Goal: Check status

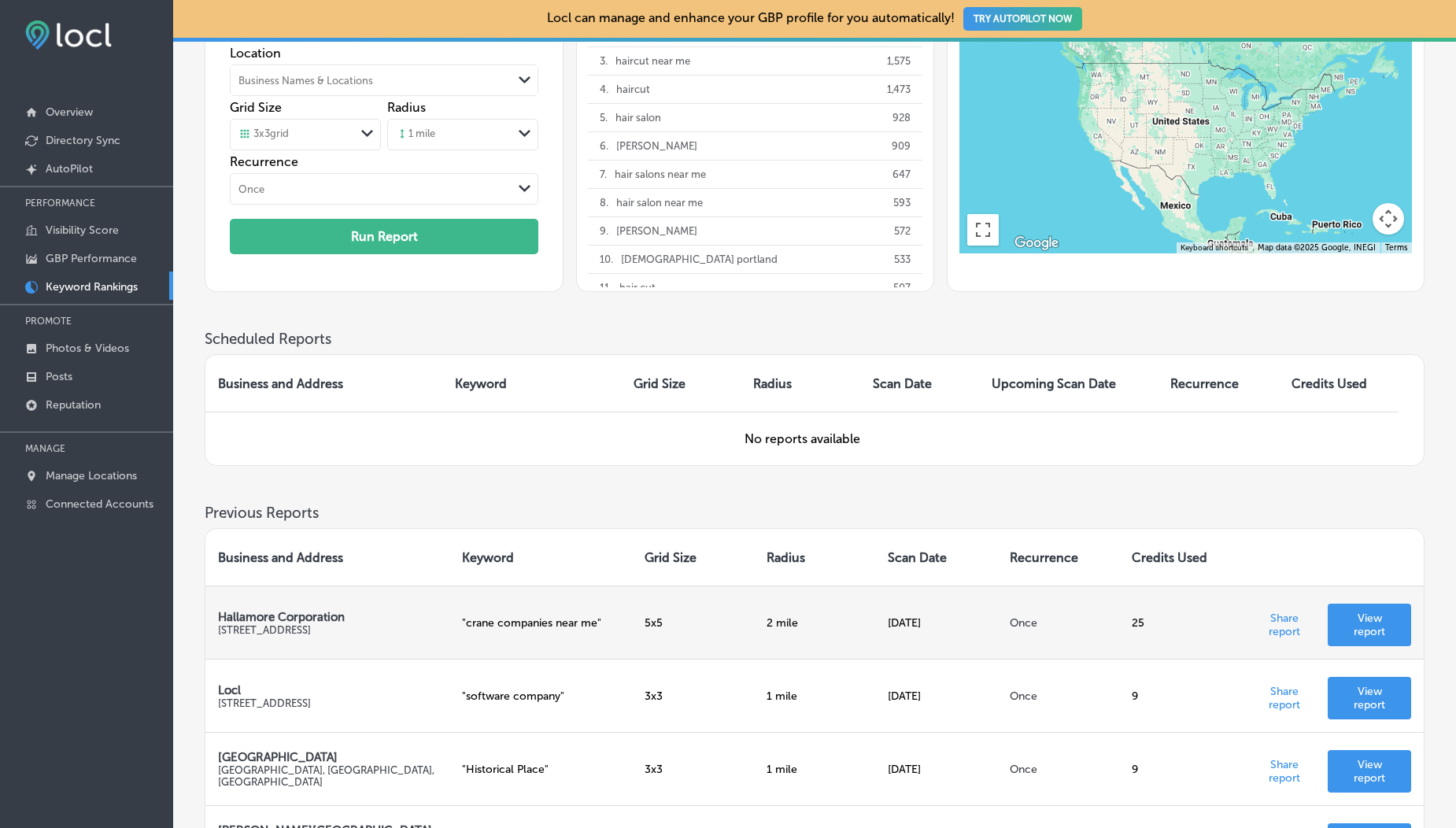
click at [1385, 627] on p "View report" at bounding box center [1369, 625] width 58 height 27
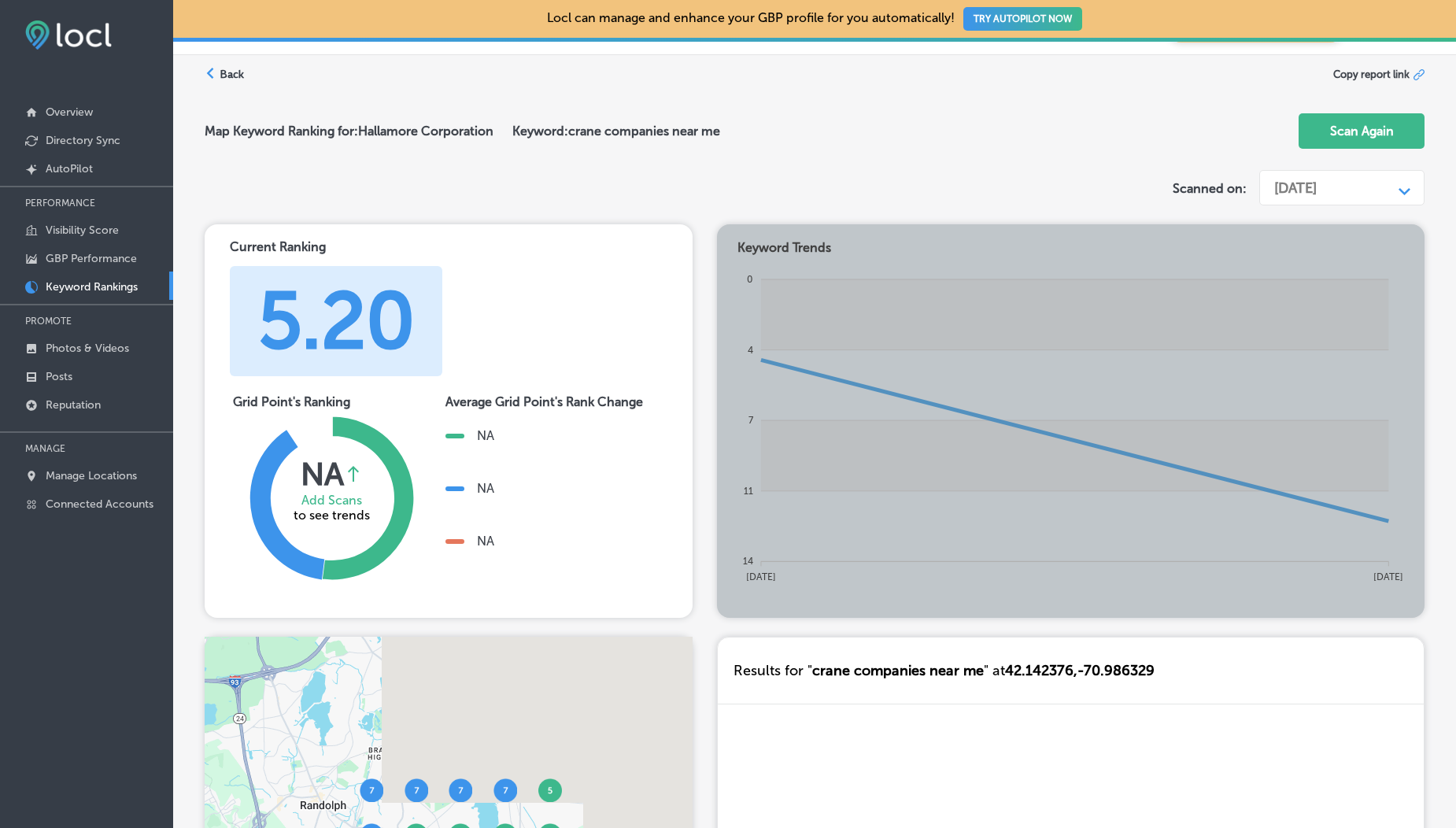
scroll to position [436, 0]
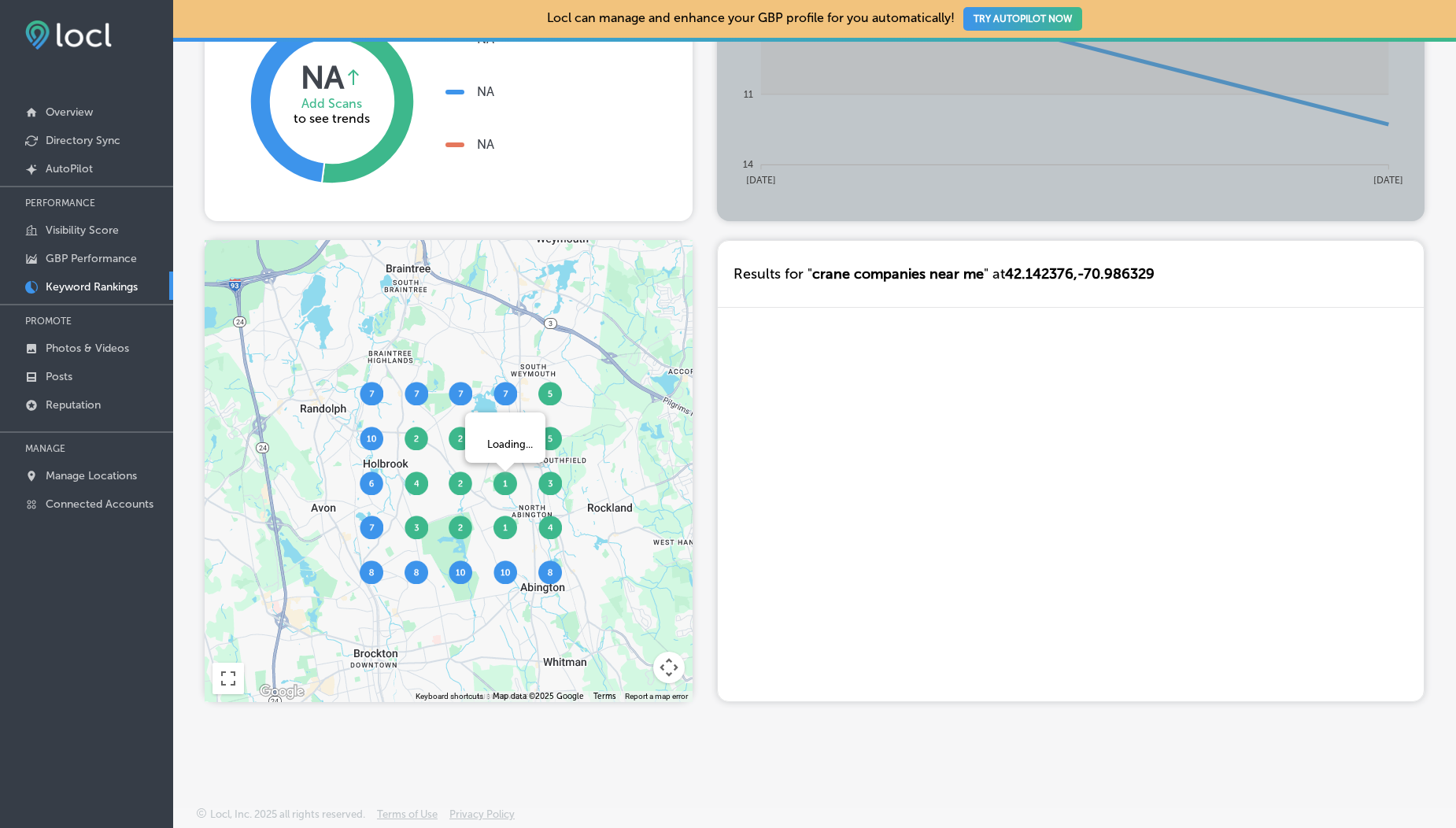
click at [502, 487] on img at bounding box center [505, 483] width 24 height 24
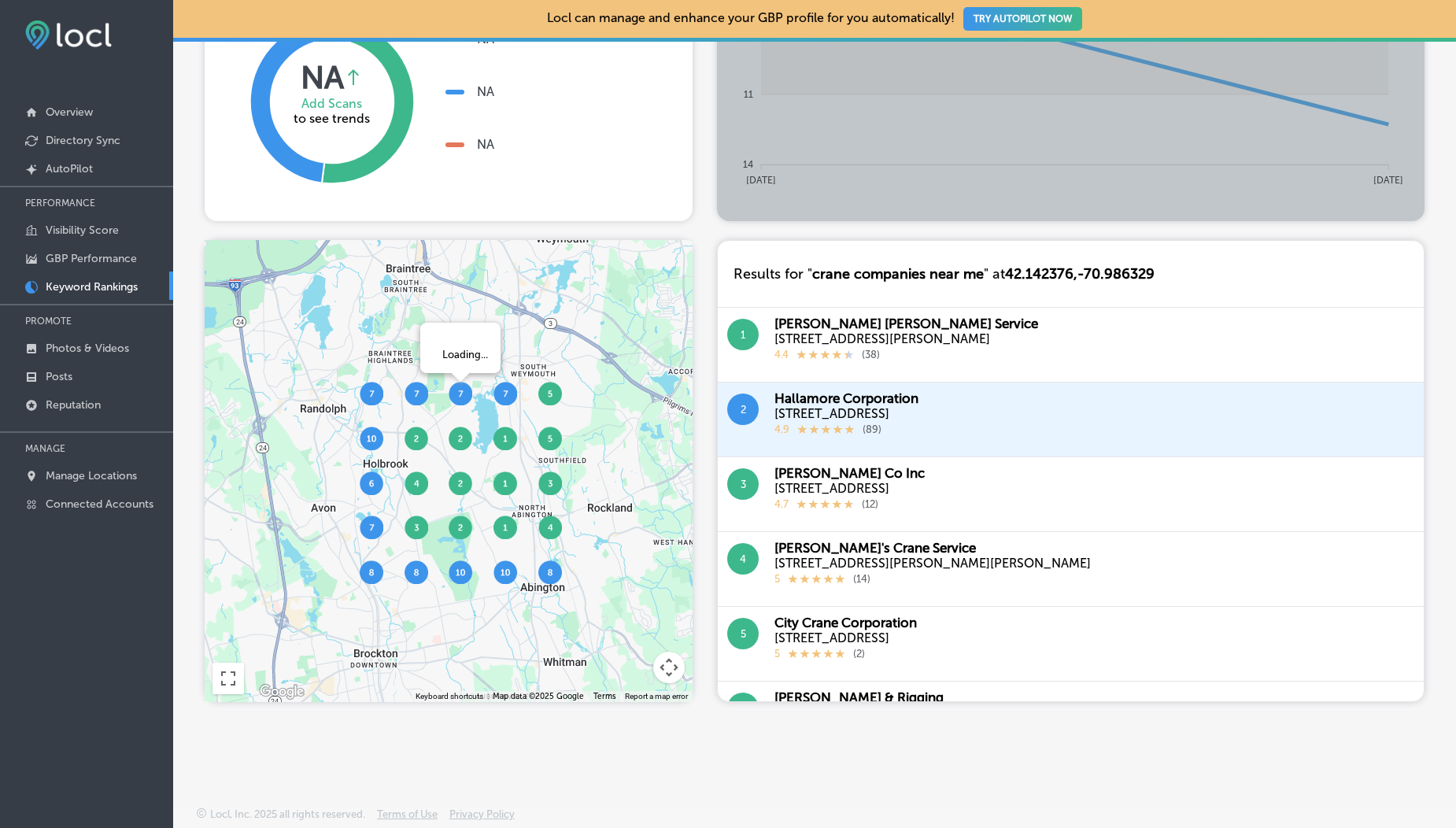
click at [459, 396] on img at bounding box center [460, 394] width 24 height 24
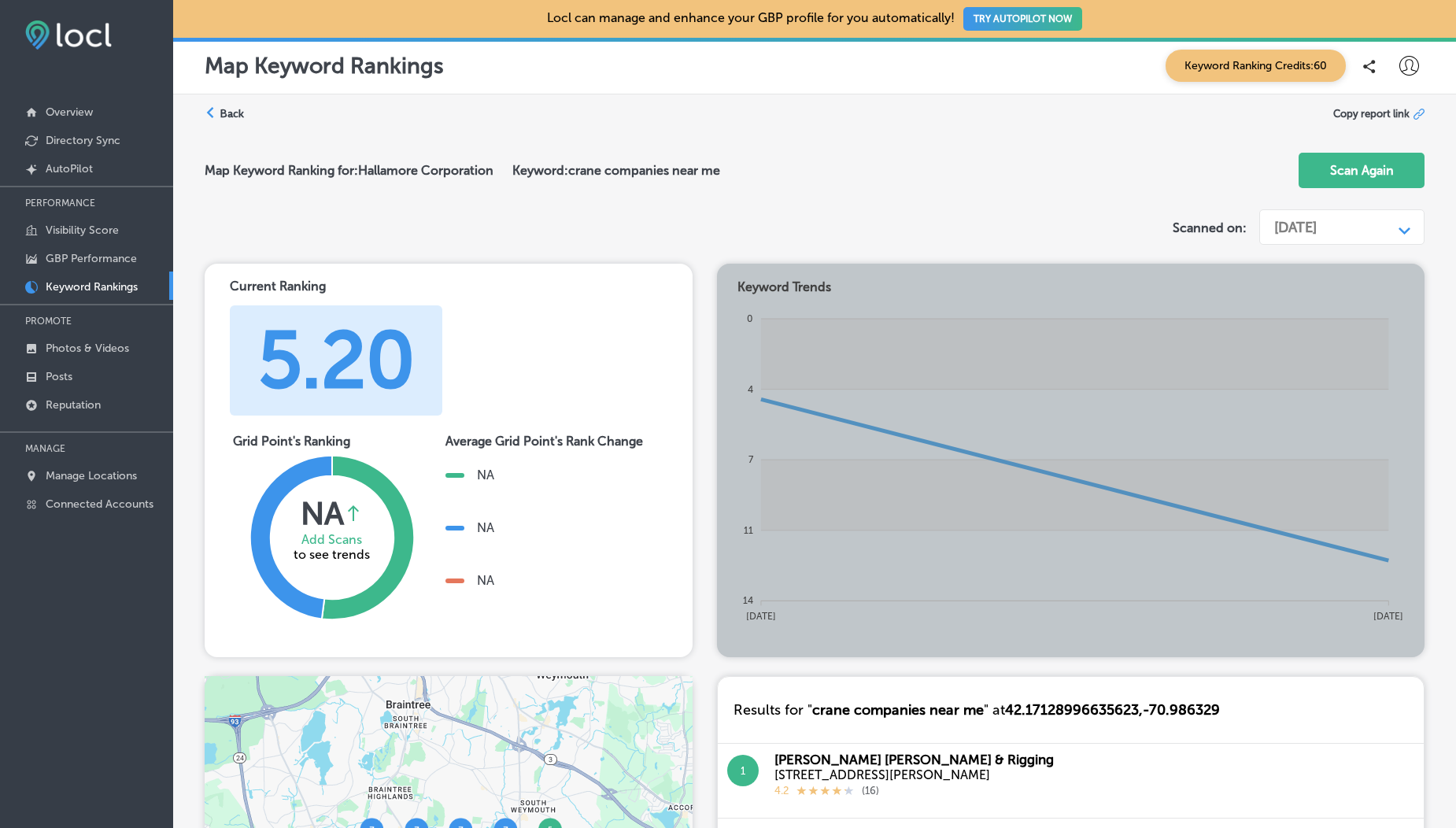
click at [1291, 232] on div "[DATE]" at bounding box center [1296, 228] width 43 height 17
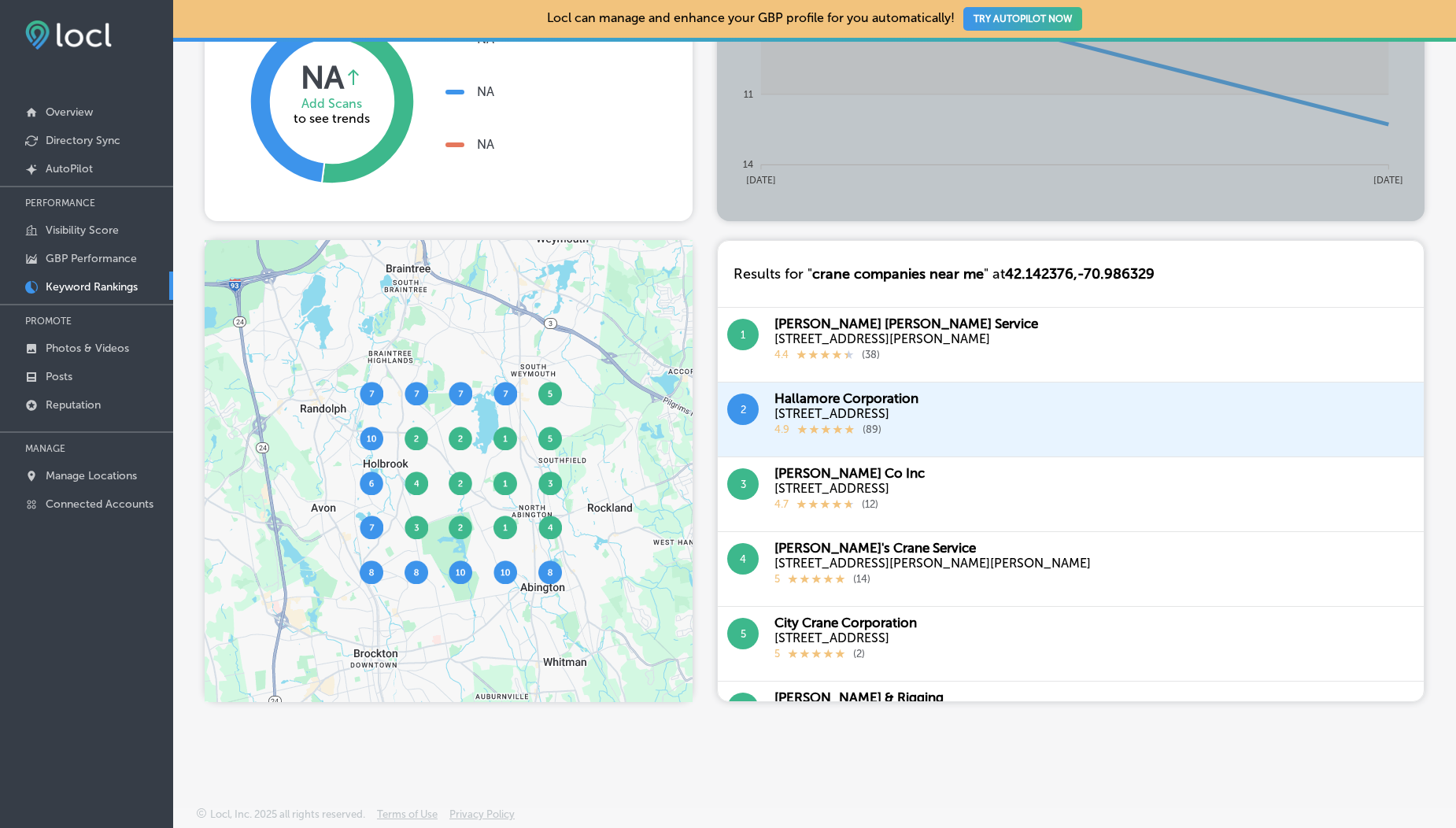
click at [373, 448] on img at bounding box center [372, 438] width 24 height 24
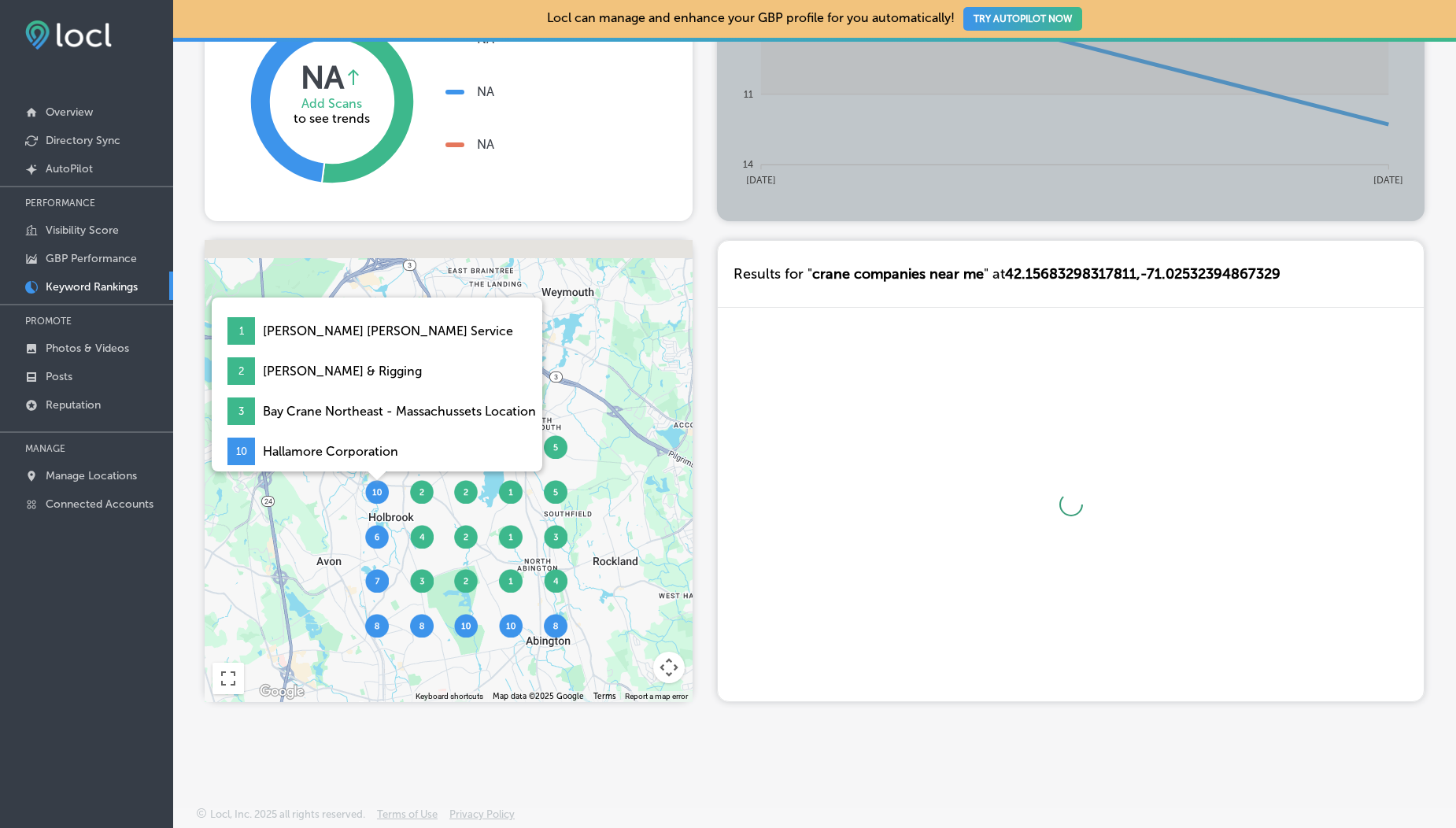
click at [380, 494] on img at bounding box center [376, 492] width 24 height 24
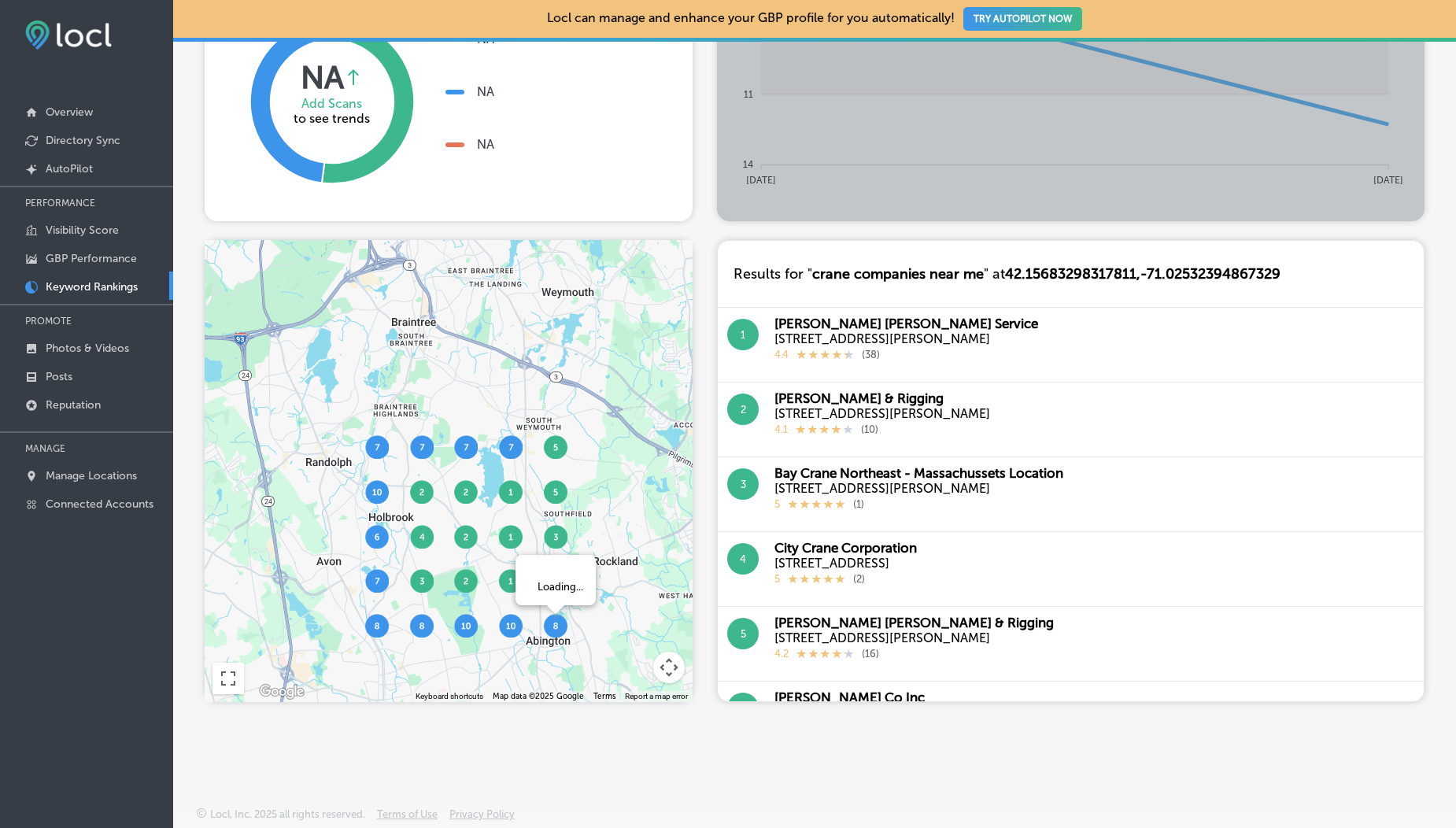
click at [555, 632] on img at bounding box center [556, 625] width 24 height 24
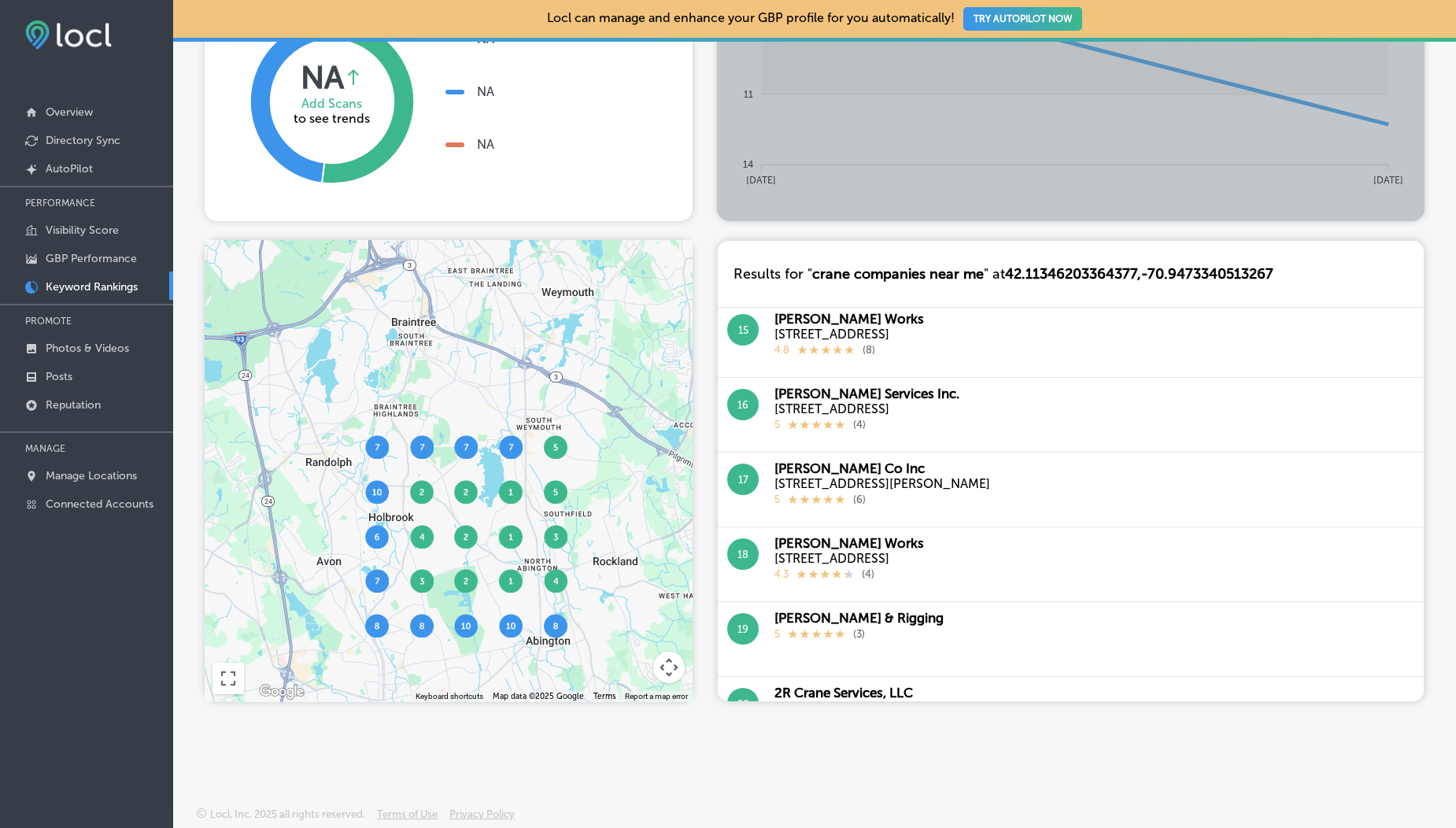
scroll to position [1060, 0]
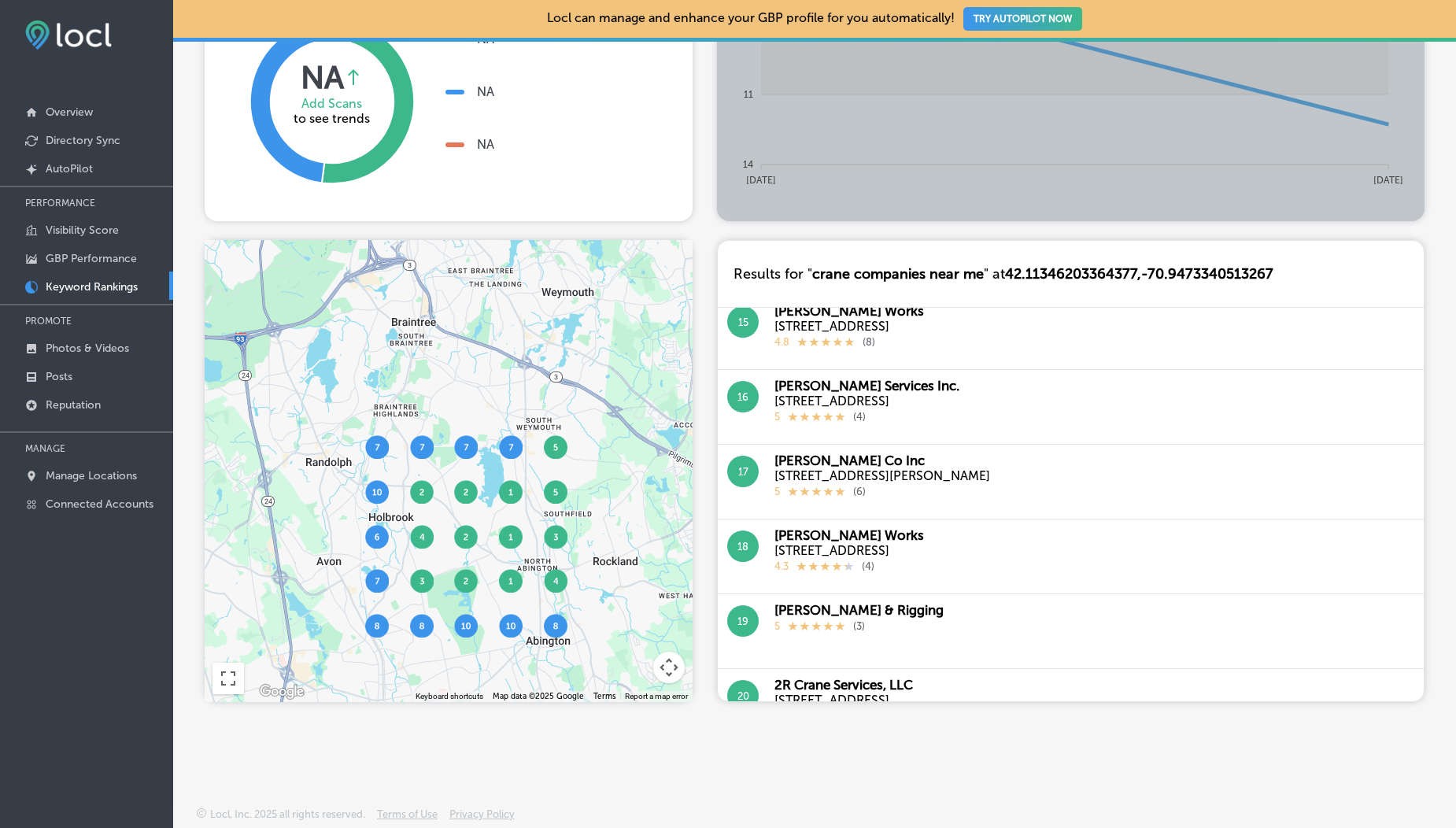
click at [379, 550] on div "To navigate, press the arrow keys." at bounding box center [449, 471] width 488 height 462
click at [379, 550] on div at bounding box center [449, 471] width 488 height 462
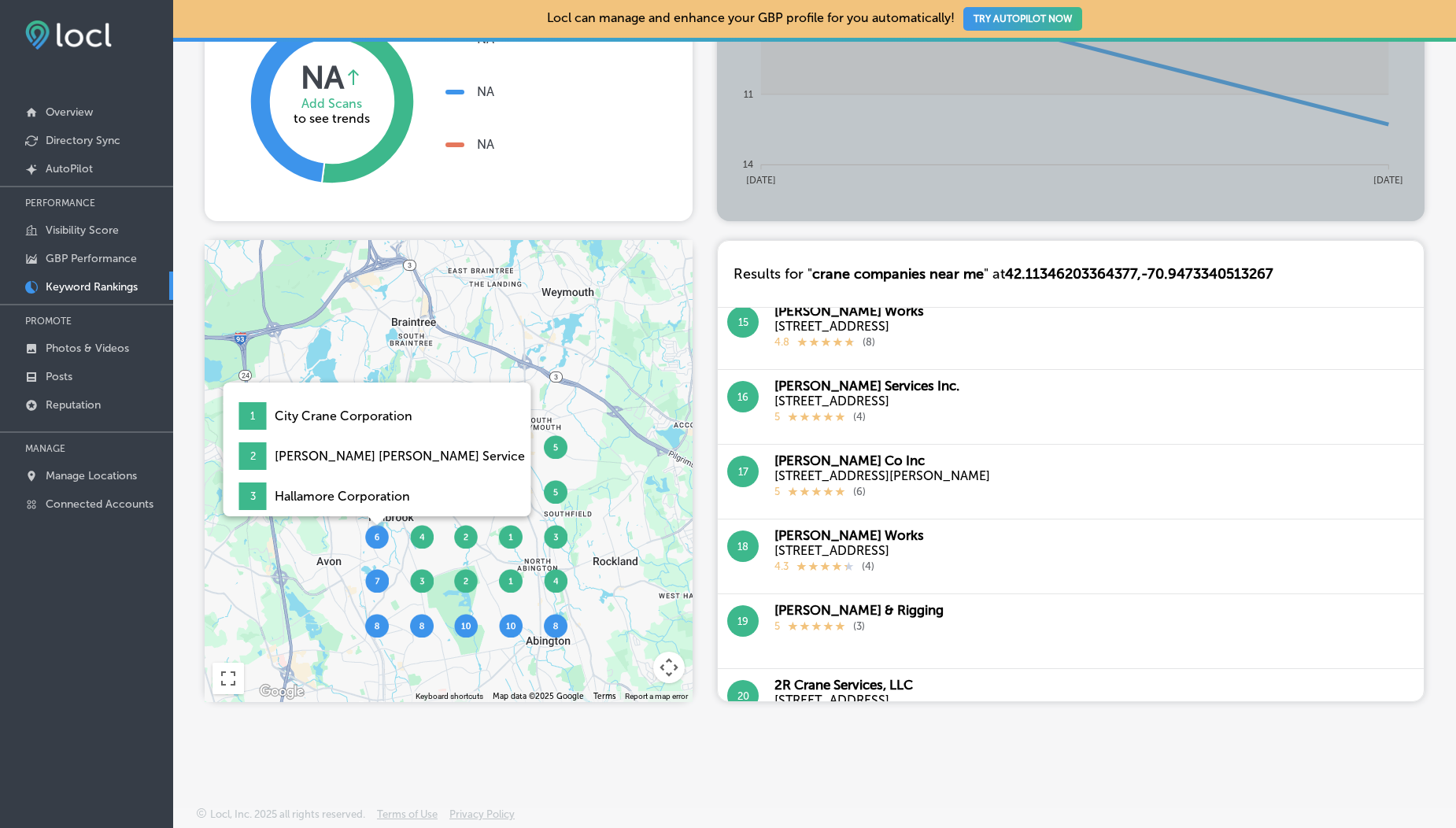
click at [376, 544] on img at bounding box center [376, 536] width 24 height 24
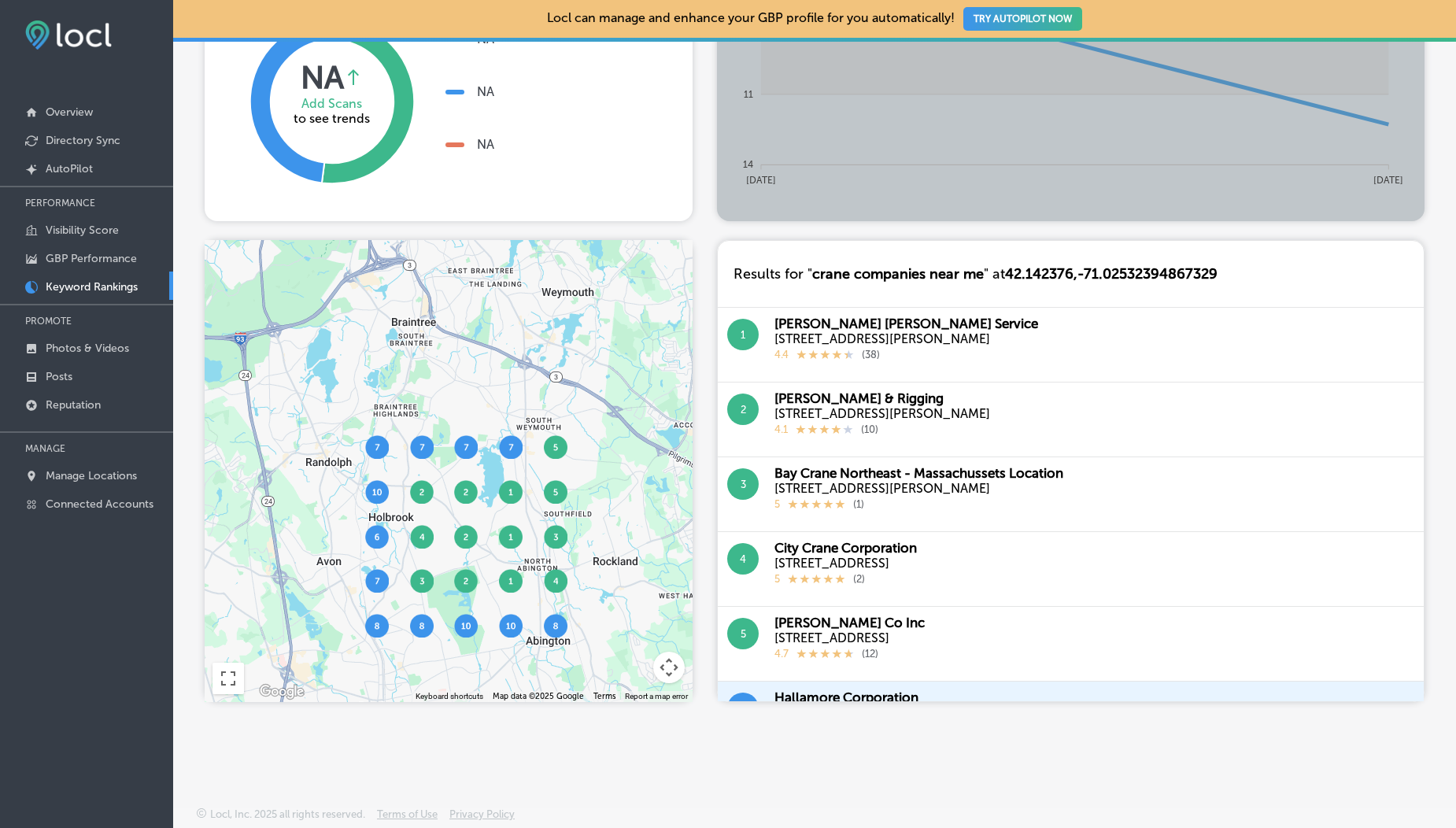
scroll to position [1102, 0]
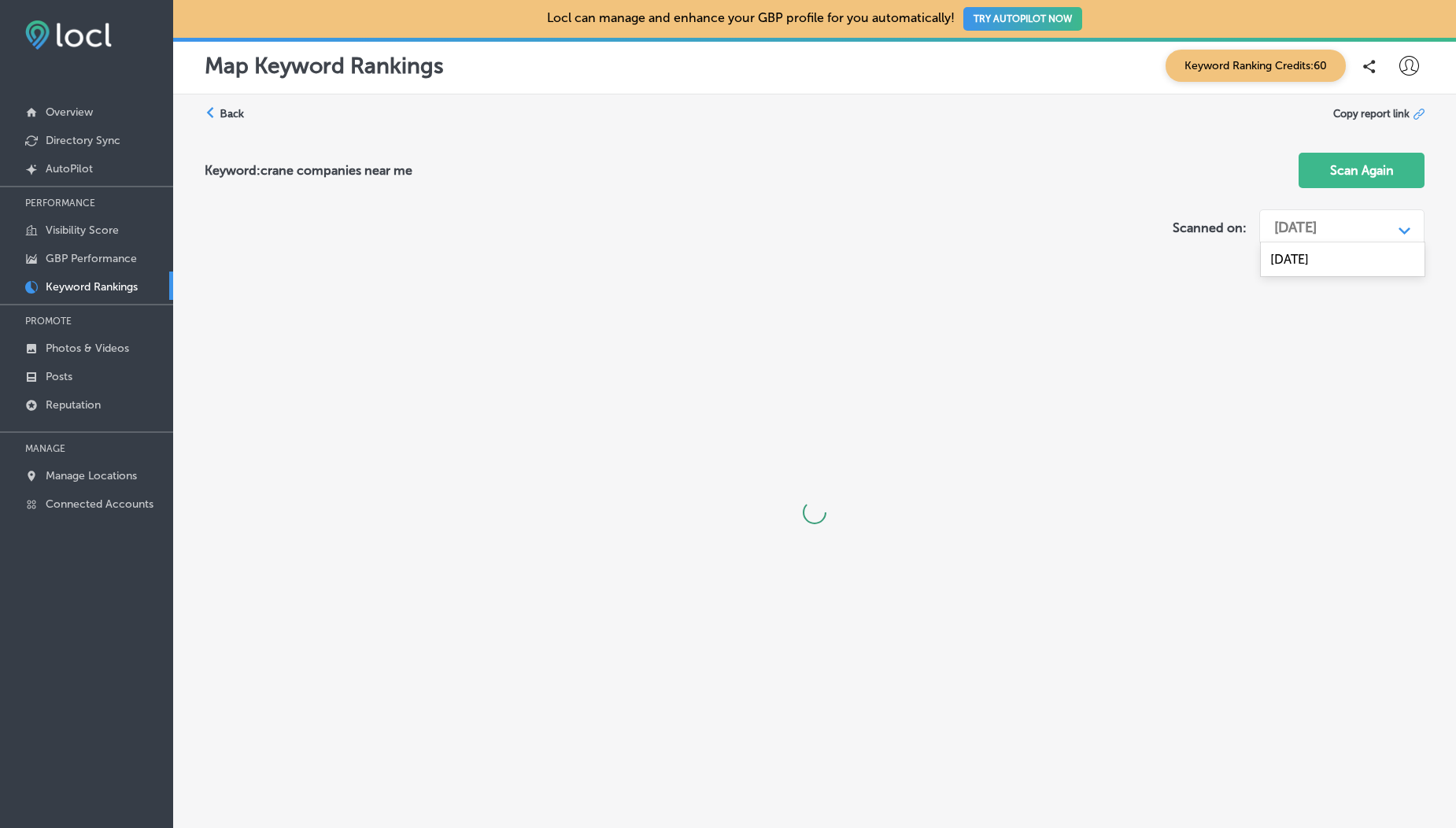
click at [1332, 212] on div "[DATE]" at bounding box center [1329, 227] width 126 height 30
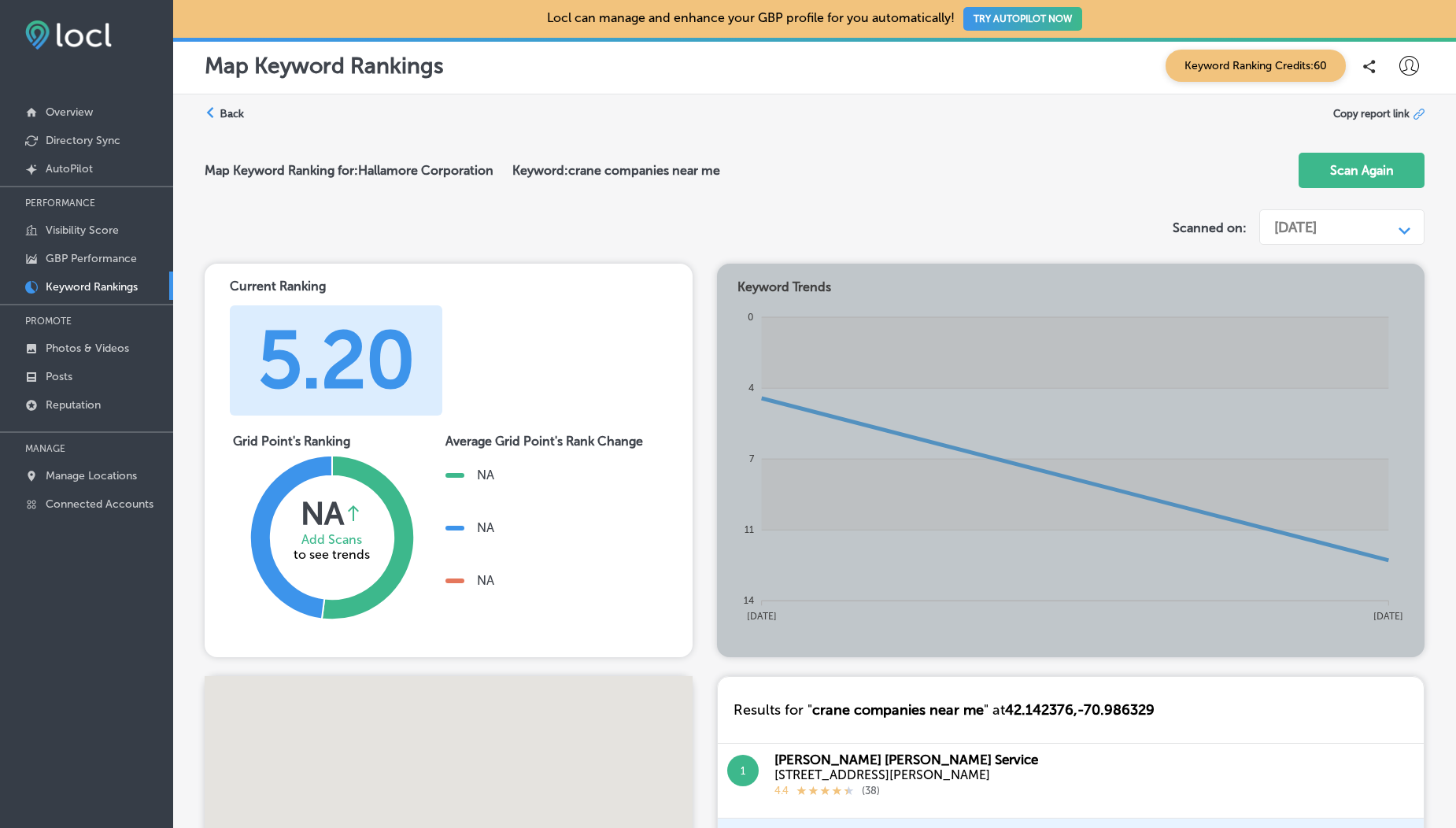
scroll to position [356, 0]
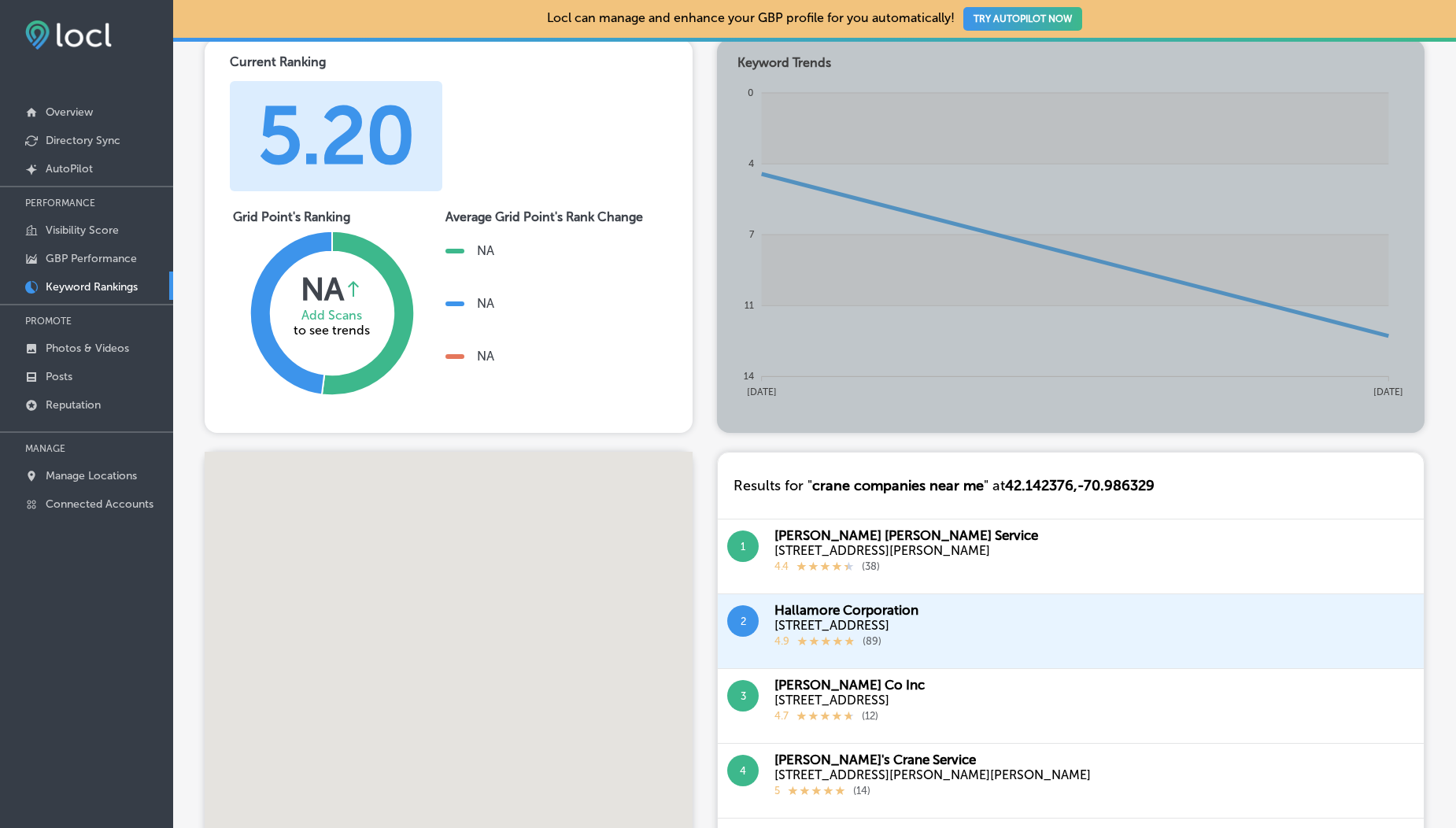
click at [465, 598] on div at bounding box center [449, 682] width 488 height 462
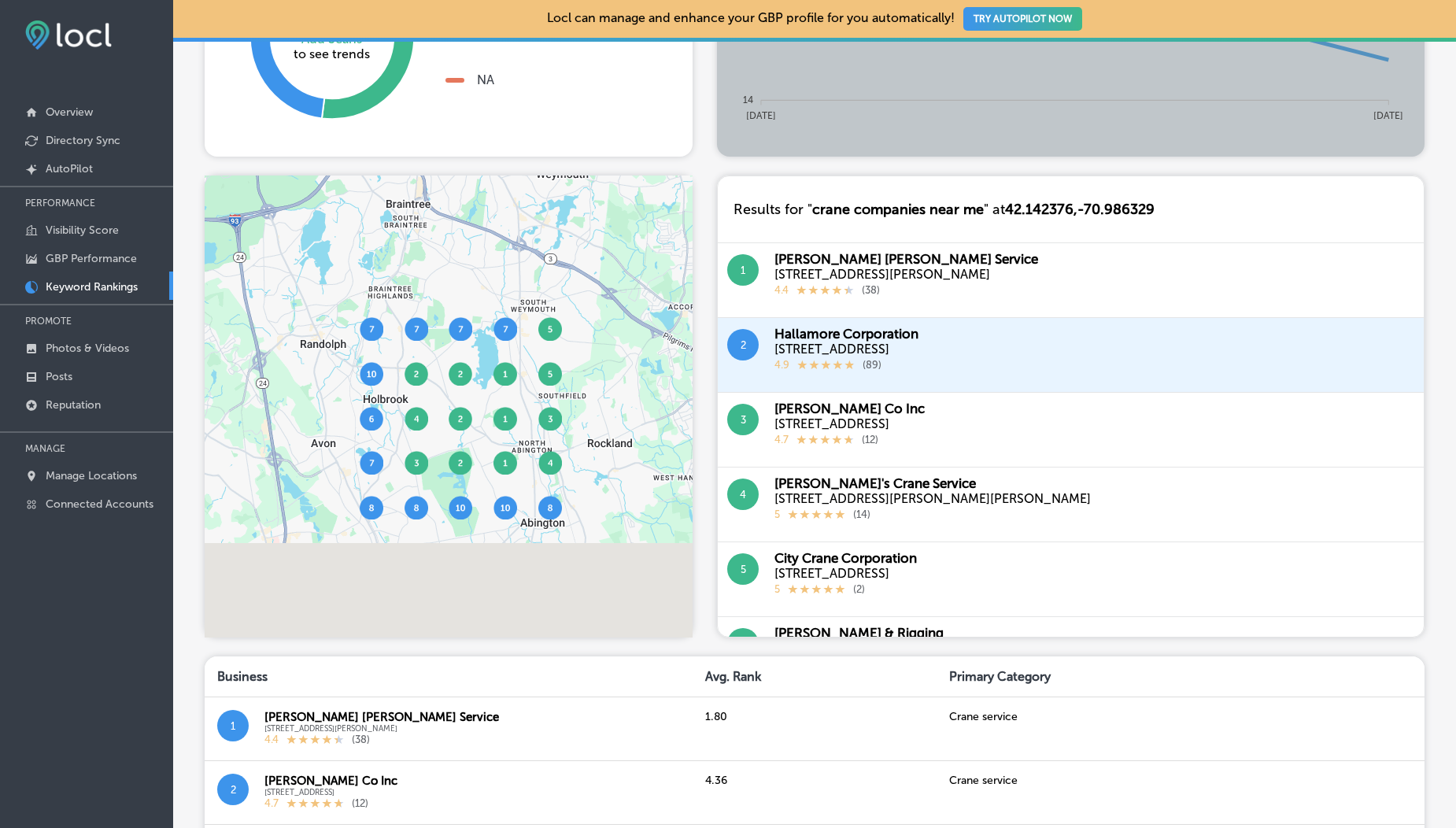
scroll to position [503, 0]
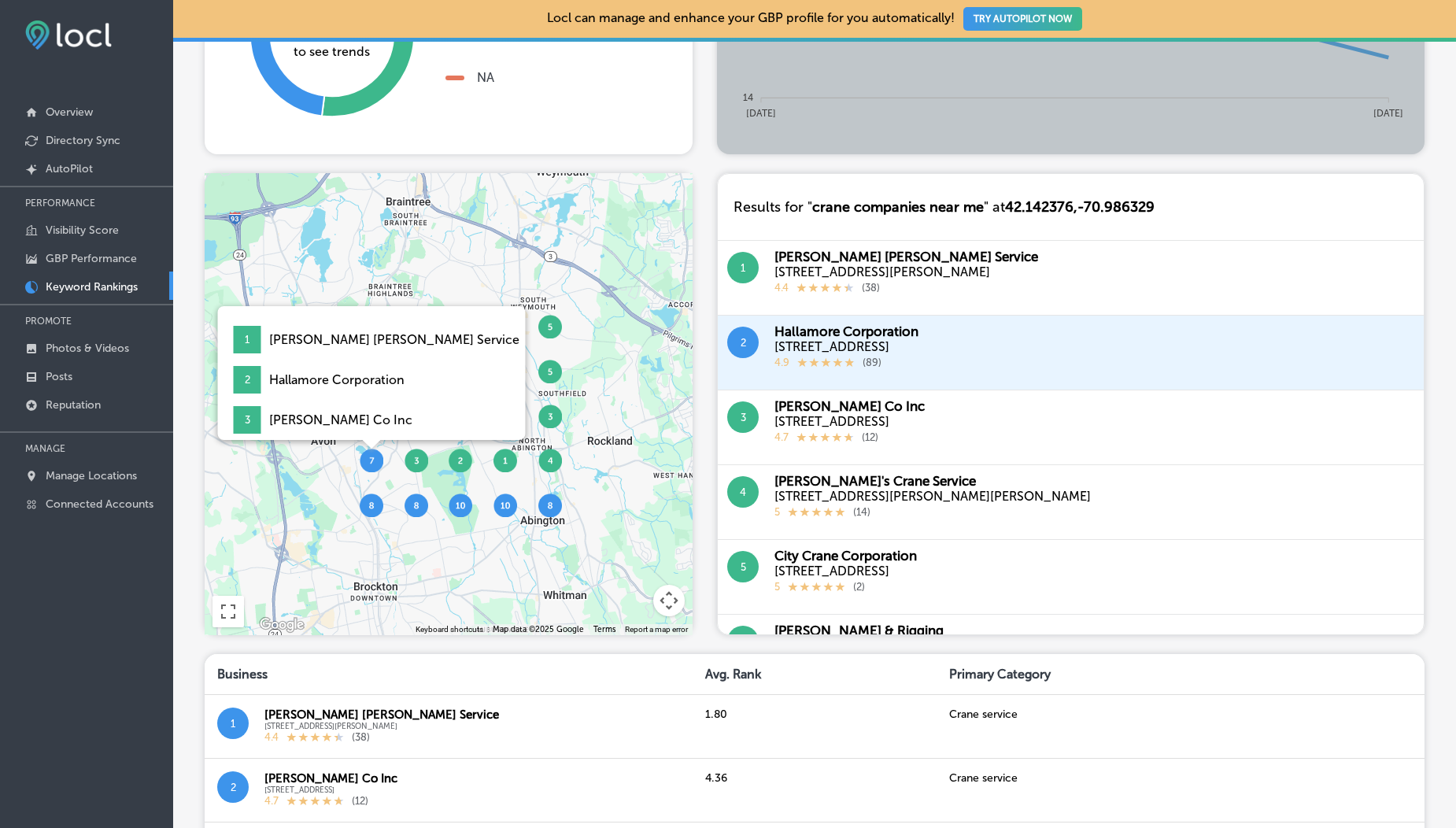
click at [377, 465] on img at bounding box center [372, 460] width 24 height 24
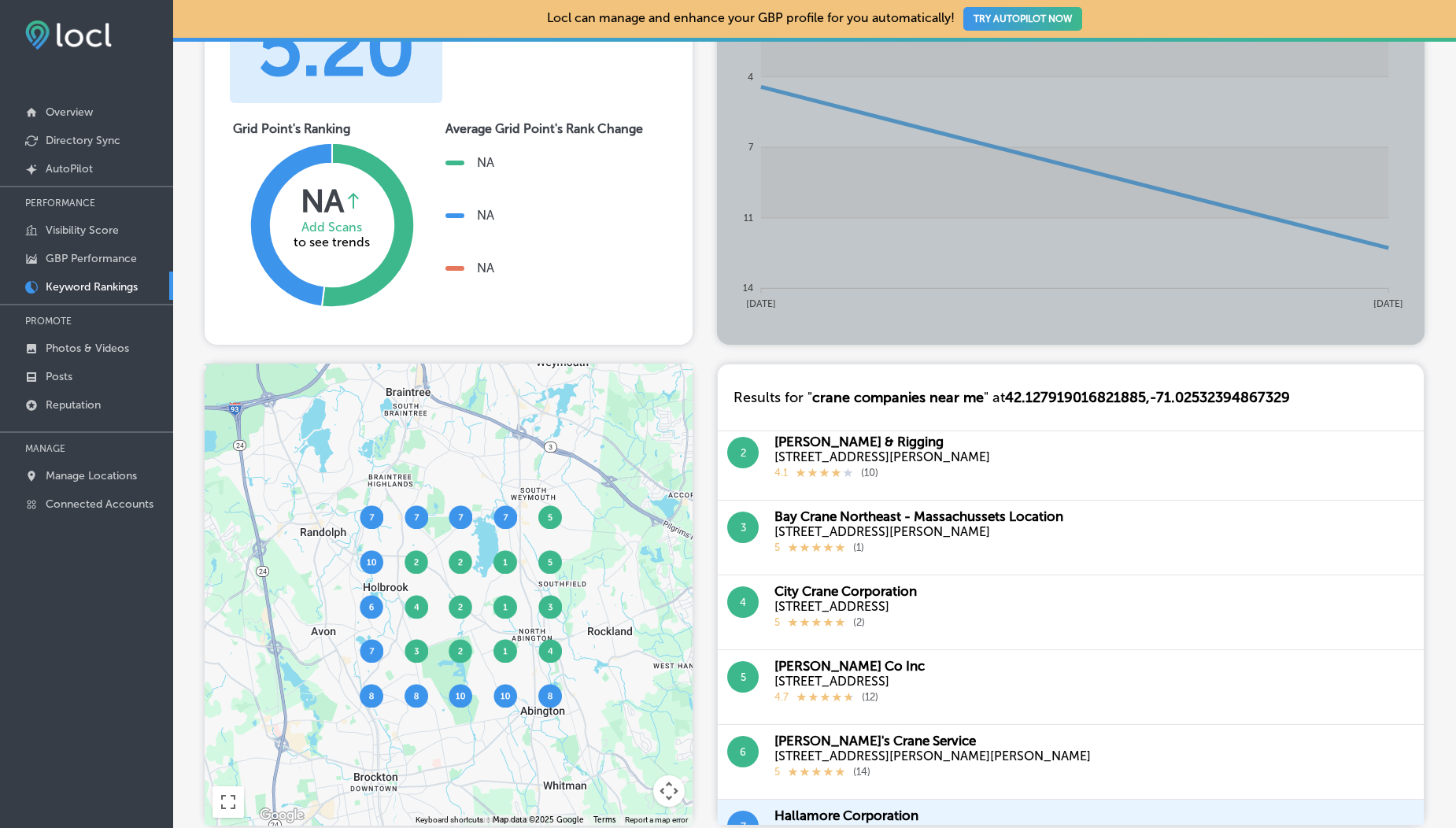
scroll to position [0, 0]
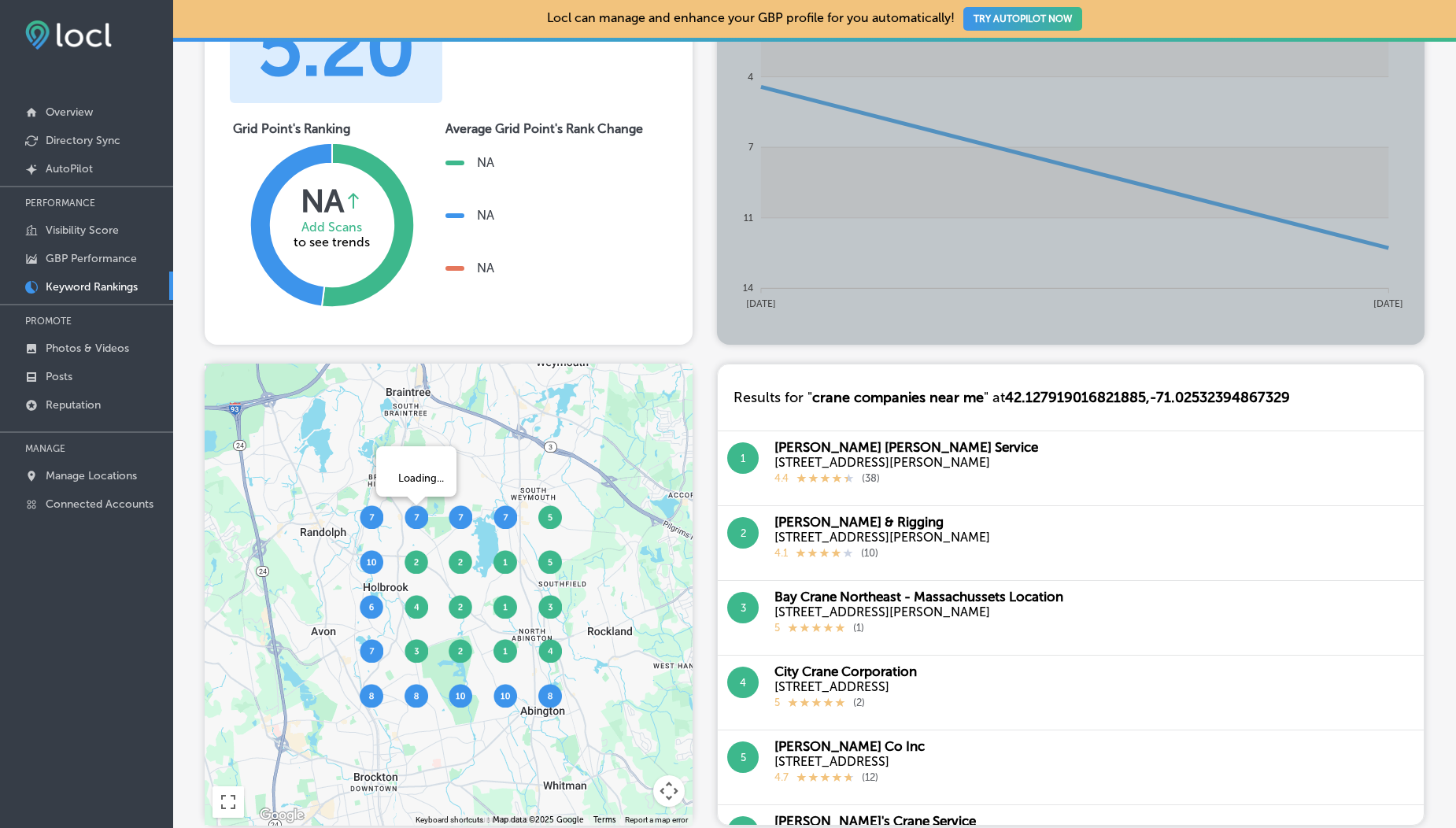
click at [411, 528] on img at bounding box center [416, 516] width 24 height 24
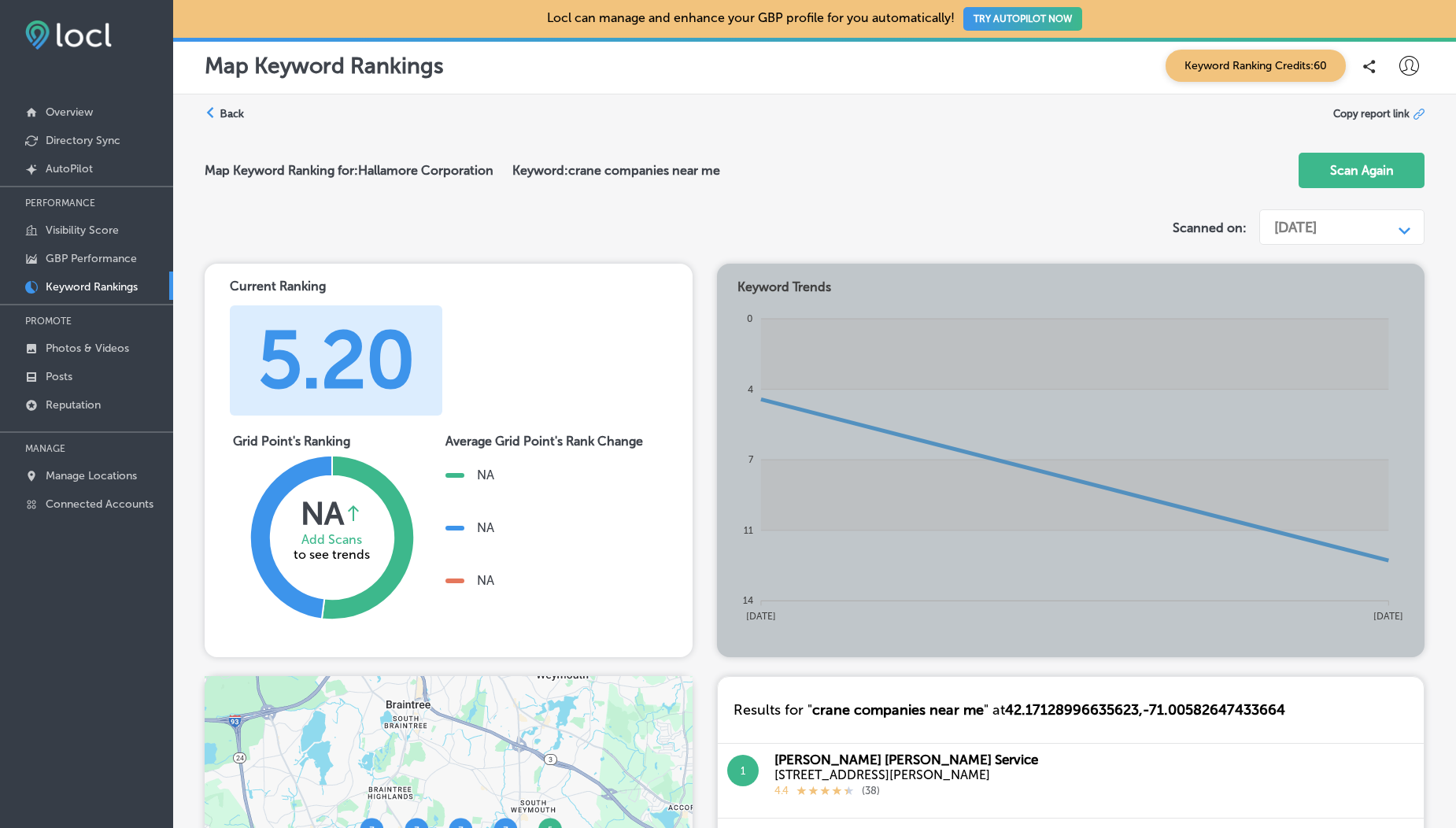
click at [1277, 237] on div "[DATE]" at bounding box center [1329, 227] width 126 height 30
click at [1285, 228] on div "[DATE]" at bounding box center [1296, 228] width 43 height 17
